Goal: Navigation & Orientation: Find specific page/section

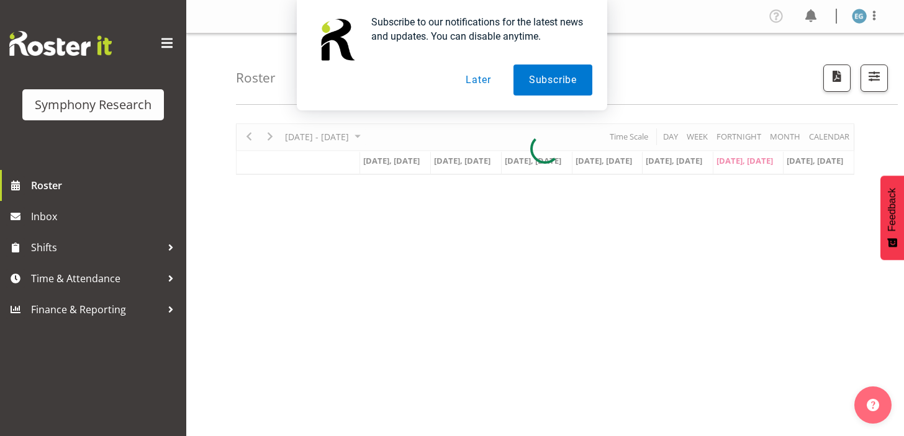
drag, startPoint x: 480, startPoint y: 81, endPoint x: 487, endPoint y: 83, distance: 6.9
click at [480, 79] on button "Later" at bounding box center [478, 80] width 56 height 31
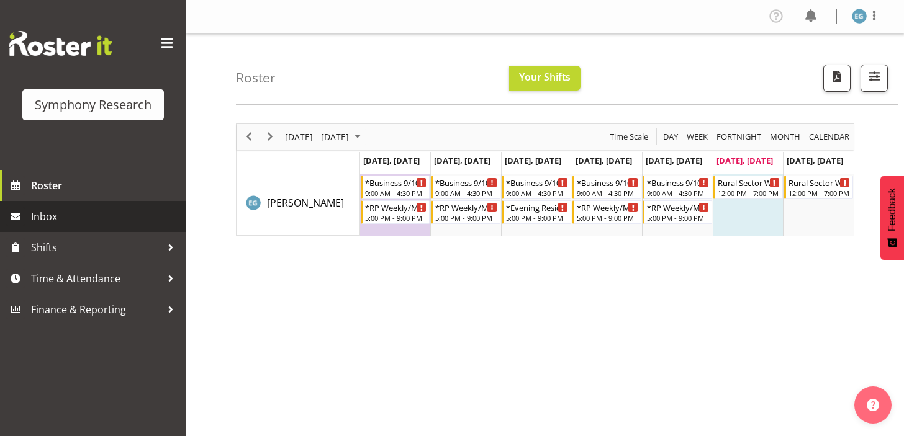
click at [43, 215] on span "Inbox" at bounding box center [105, 216] width 149 height 19
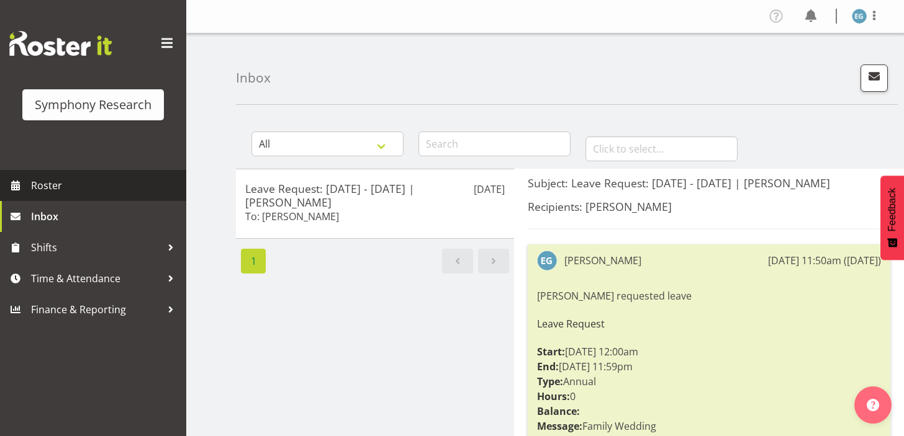
click at [38, 181] on span "Roster" at bounding box center [105, 185] width 149 height 19
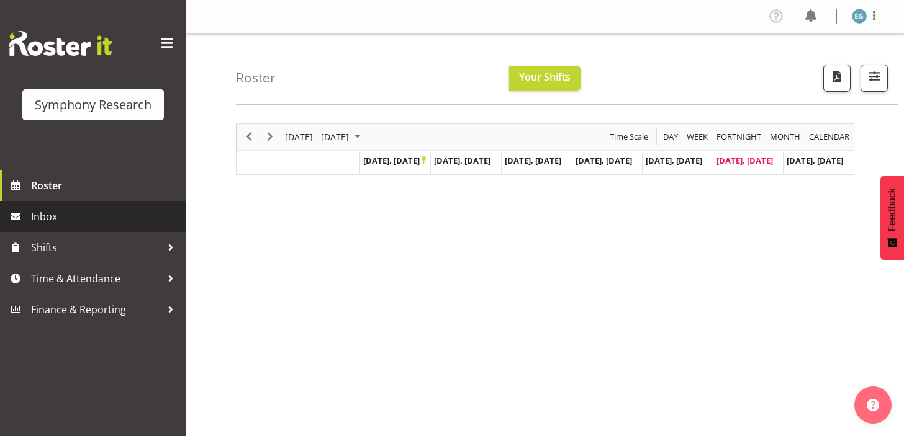
click at [45, 215] on span "Inbox" at bounding box center [105, 216] width 149 height 19
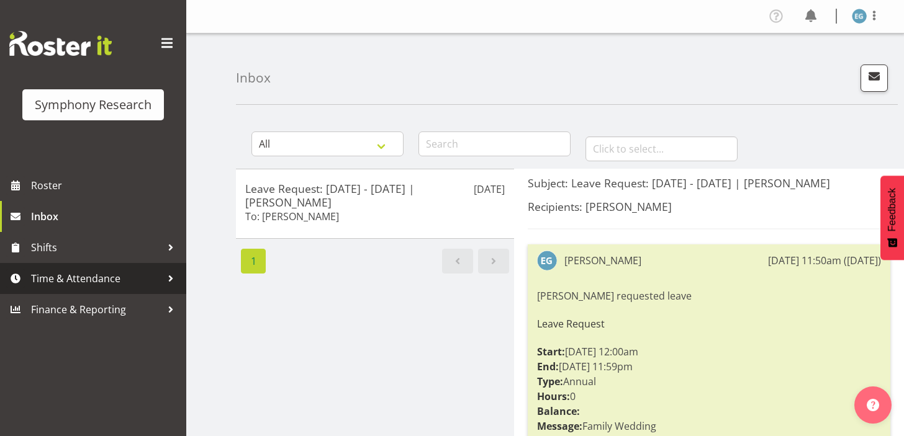
click at [89, 275] on span "Time & Attendance" at bounding box center [96, 278] width 130 height 19
